Goal: Contribute content: Add original content to the website for others to see

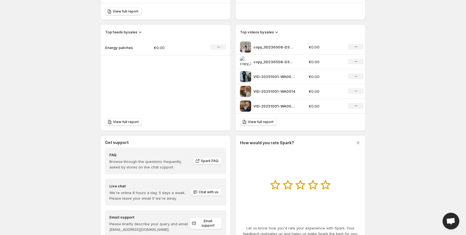
scroll to position [164, 0]
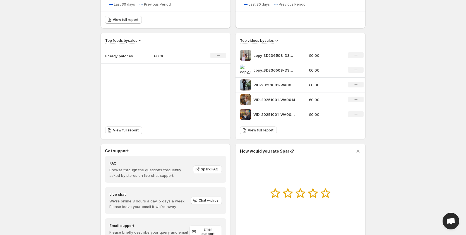
click at [245, 68] on img at bounding box center [245, 70] width 11 height 11
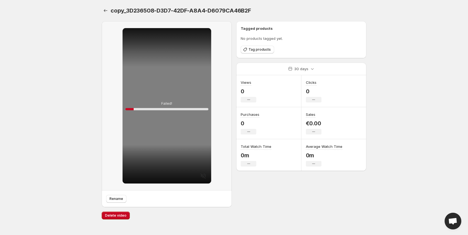
click at [165, 116] on div "Failed! 10 %" at bounding box center [167, 106] width 89 height 156
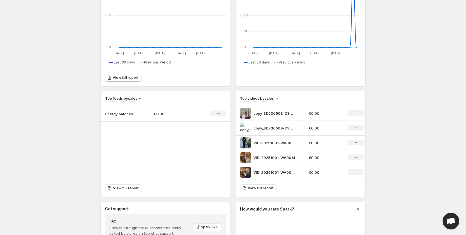
scroll to position [112, 0]
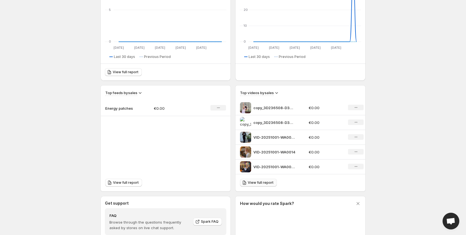
click at [259, 183] on span "View full report" at bounding box center [261, 183] width 26 height 4
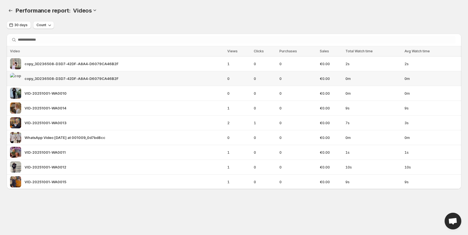
click at [152, 81] on div "copy_3D236508-D3D7-42DF-A8A4-D6079CA46B2F" at bounding box center [117, 78] width 214 height 11
drag, startPoint x: 58, startPoint y: 80, endPoint x: 19, endPoint y: 79, distance: 39.0
click at [19, 79] on div "copy_3D236508-D3D7-42DF-A8A4-D6079CA46B2F" at bounding box center [117, 78] width 214 height 11
click at [130, 77] on div "copy_3D236508-D3D7-42DF-A8A4-D6079CA46B2F" at bounding box center [117, 78] width 214 height 11
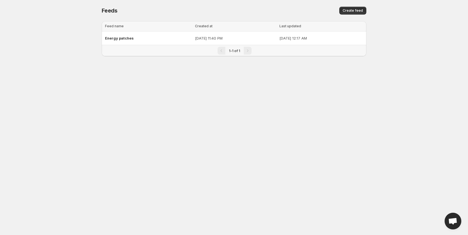
click at [233, 101] on body "Home Feeds Videos Subscription Settings Feeds. This page is ready Feeds Create …" at bounding box center [234, 117] width 468 height 235
click at [358, 10] on span "Create feed" at bounding box center [353, 10] width 20 height 4
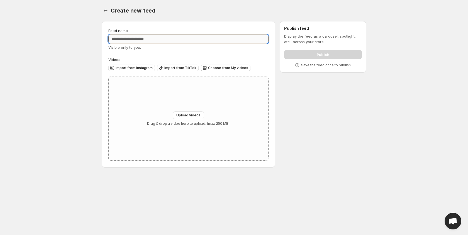
click at [178, 39] on input "Feed name" at bounding box center [188, 39] width 160 height 9
type input "**********"
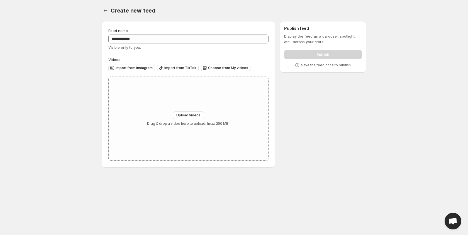
drag, startPoint x: 170, startPoint y: 91, endPoint x: 69, endPoint y: 97, distance: 101.1
click at [73, 103] on body "**********" at bounding box center [234, 117] width 468 height 235
click at [201, 115] on button "Upload videos" at bounding box center [188, 116] width 31 height 8
type input "**********"
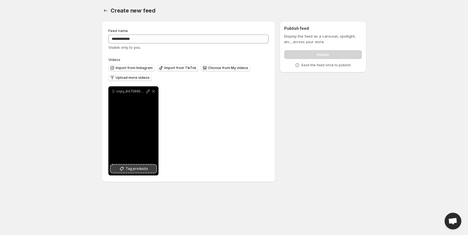
click at [143, 168] on span "Tag products" at bounding box center [137, 169] width 22 height 6
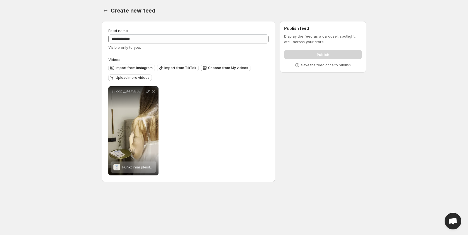
click at [211, 205] on body "**********" at bounding box center [234, 117] width 468 height 235
click at [204, 123] on div "**********" at bounding box center [188, 130] width 160 height 89
click at [142, 67] on span "Import from Instagram" at bounding box center [134, 68] width 37 height 4
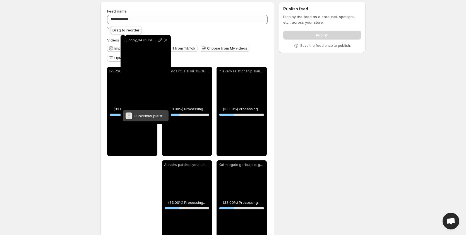
scroll to position [18, 0]
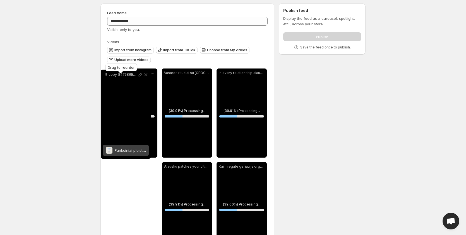
drag, startPoint x: 222, startPoint y: 137, endPoint x: 107, endPoint y: 74, distance: 131.8
click at [107, 74] on body "**********" at bounding box center [233, 99] width 466 height 235
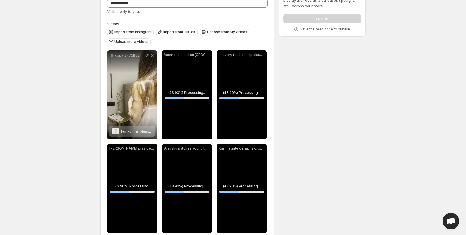
scroll to position [46, 0]
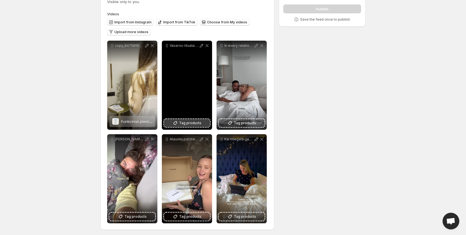
click at [183, 122] on span "Tag products" at bounding box center [190, 123] width 22 height 6
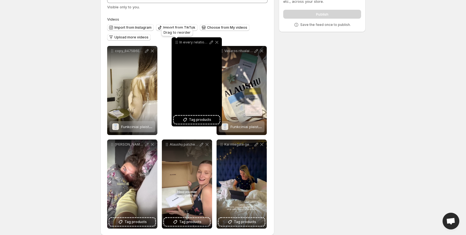
drag, startPoint x: 221, startPoint y: 47, endPoint x: 176, endPoint y: 45, distance: 44.9
click at [176, 45] on icon at bounding box center [177, 43] width 6 height 6
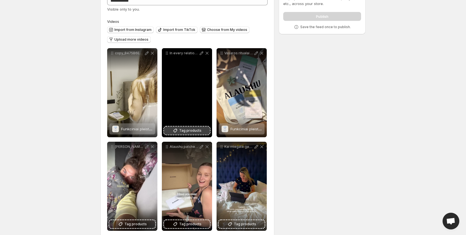
click at [183, 131] on span "Tag products" at bounding box center [190, 131] width 22 height 6
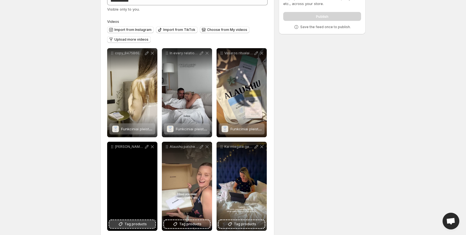
click at [131, 223] on span "Tag products" at bounding box center [135, 225] width 22 height 6
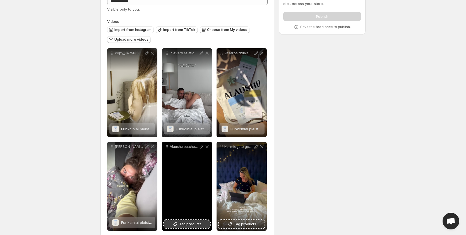
click at [173, 223] on icon at bounding box center [175, 225] width 6 height 6
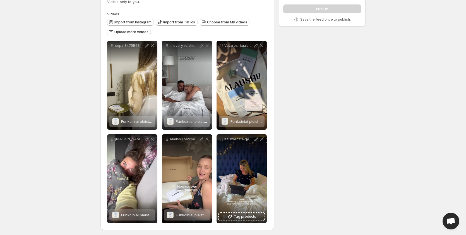
scroll to position [47, 0]
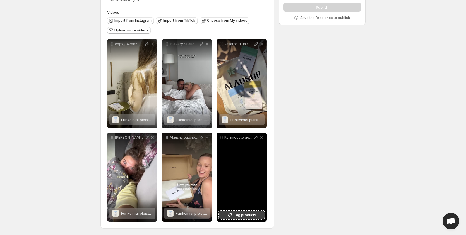
click at [239, 216] on span "Tag products" at bounding box center [245, 215] width 22 height 6
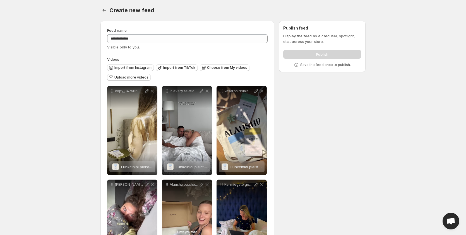
scroll to position [0, 0]
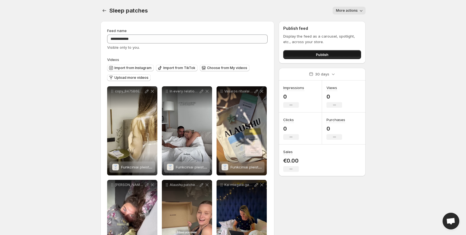
click at [323, 56] on span "Publish" at bounding box center [322, 55] width 13 height 6
